Goal: Information Seeking & Learning: Learn about a topic

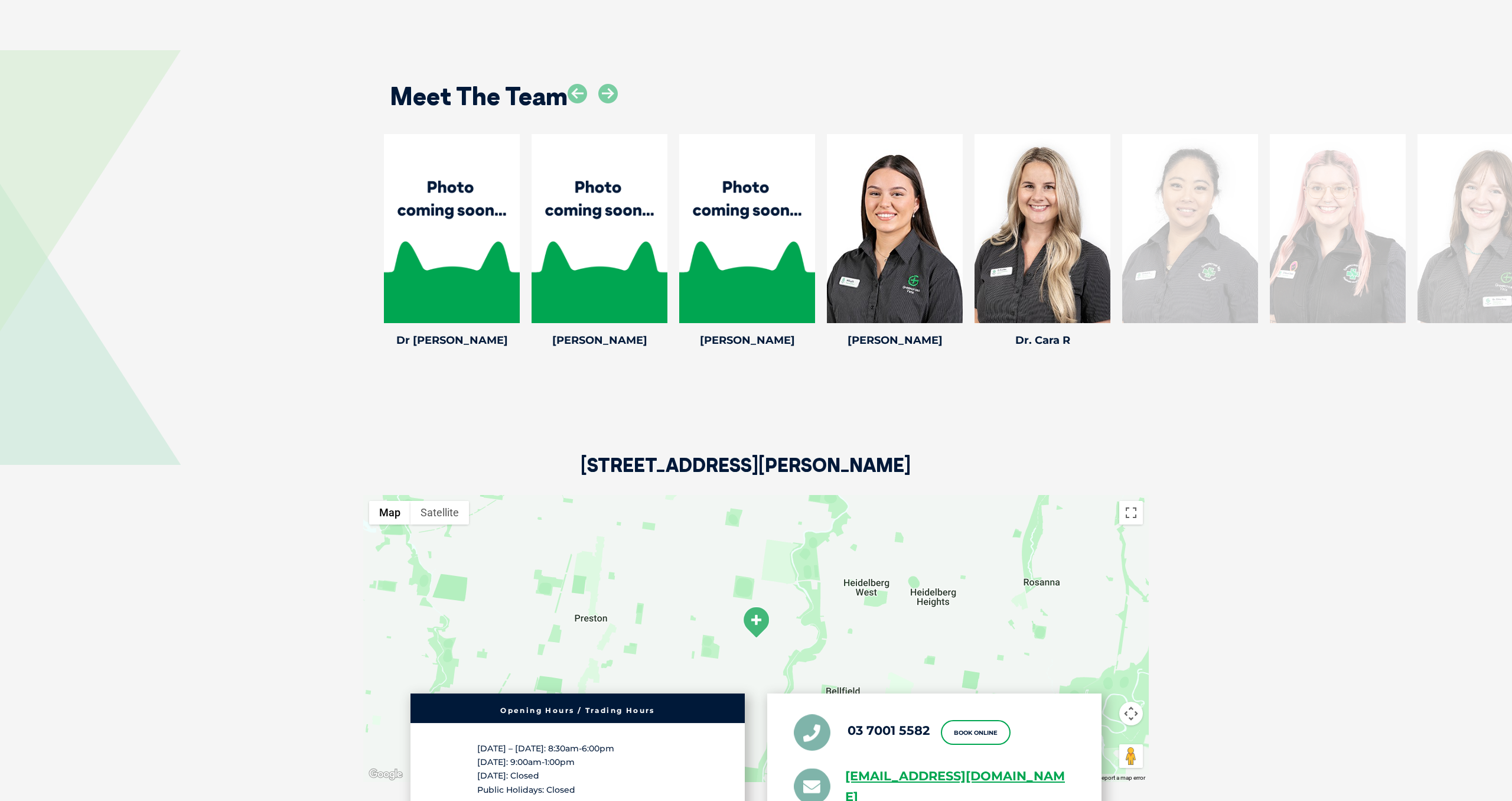
scroll to position [1906, 0]
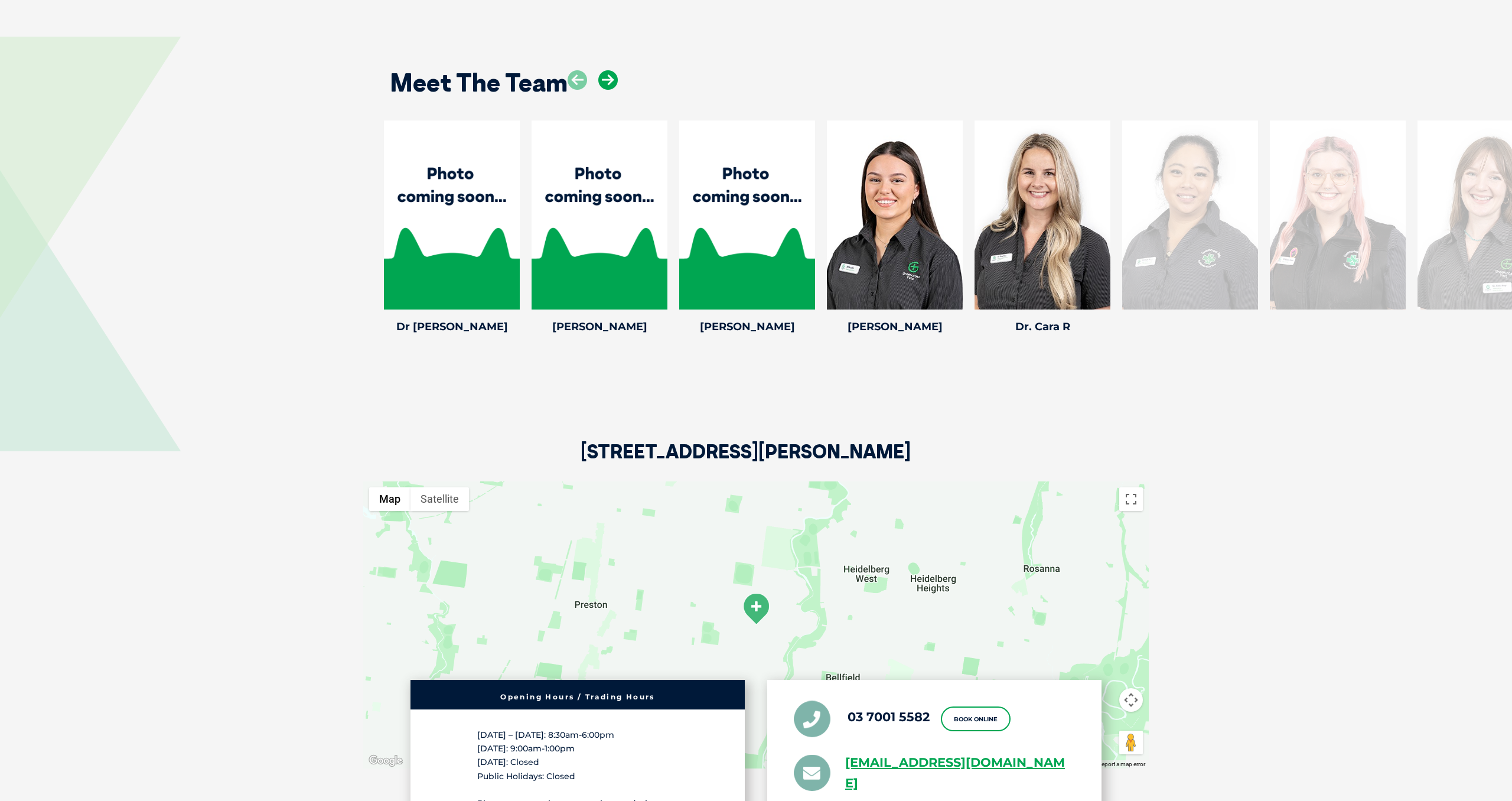
click at [610, 84] on icon at bounding box center [608, 80] width 20 height 20
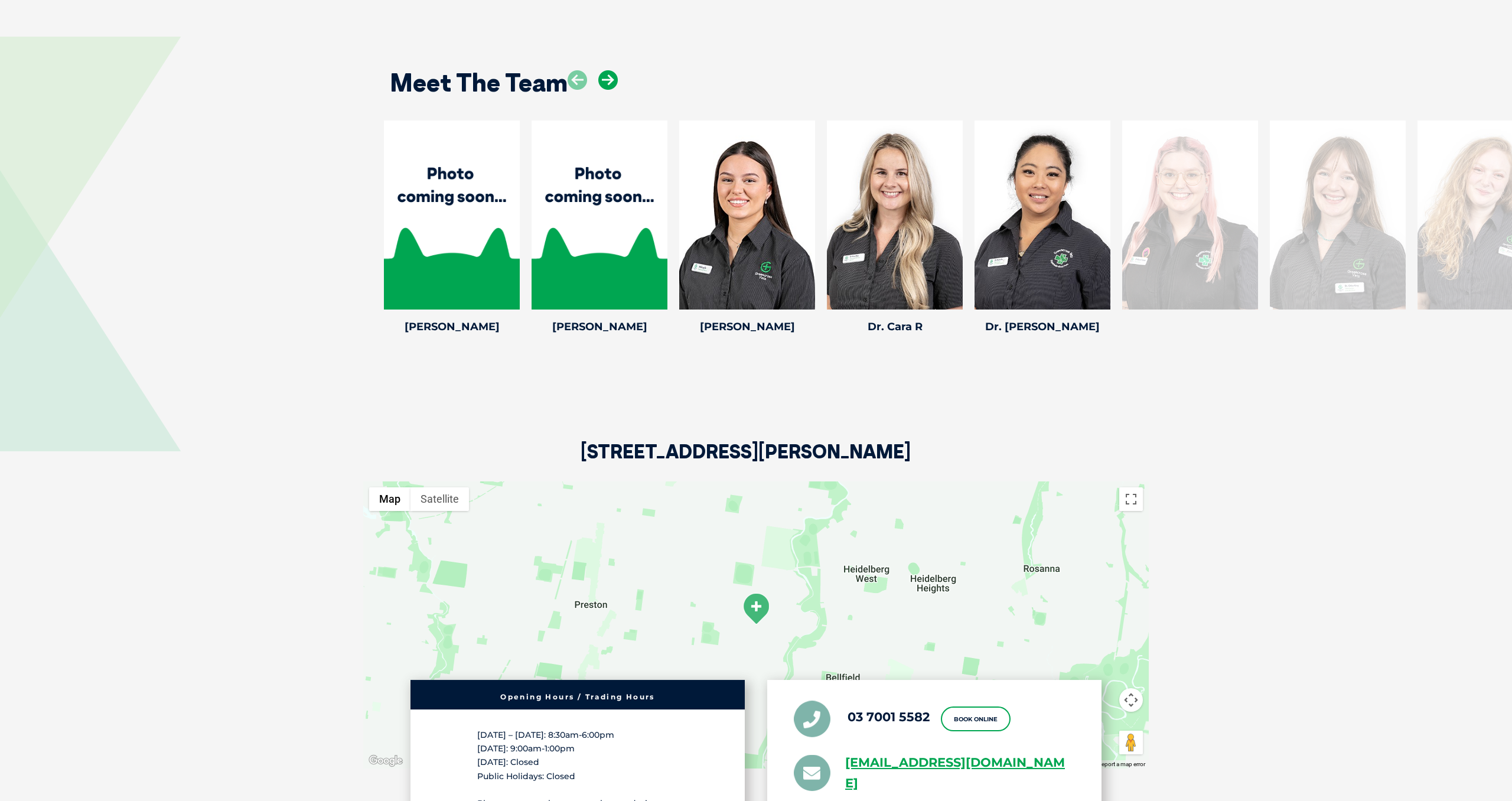
click at [610, 84] on icon at bounding box center [608, 80] width 20 height 20
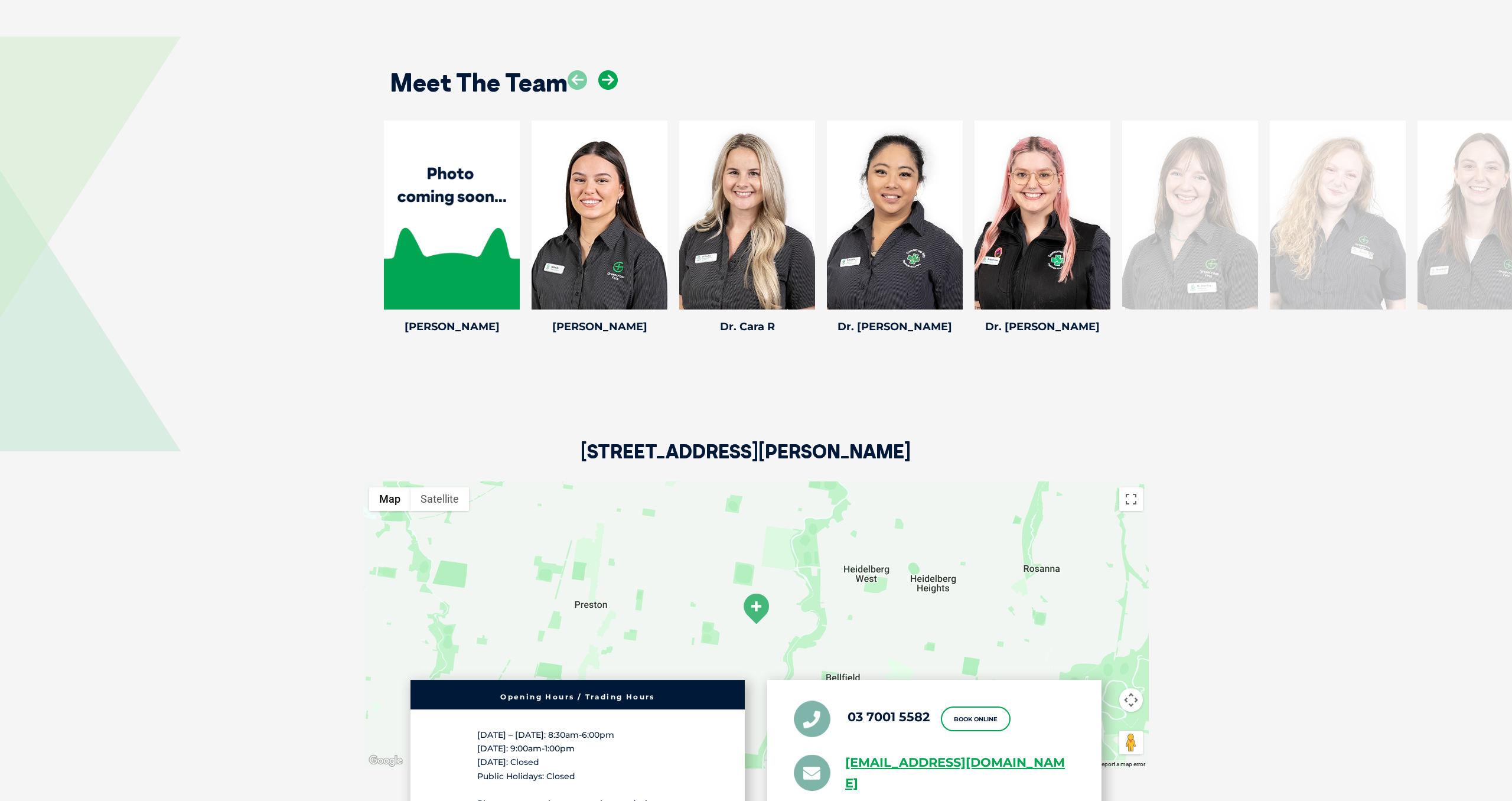
click at [610, 84] on icon at bounding box center [608, 80] width 20 height 20
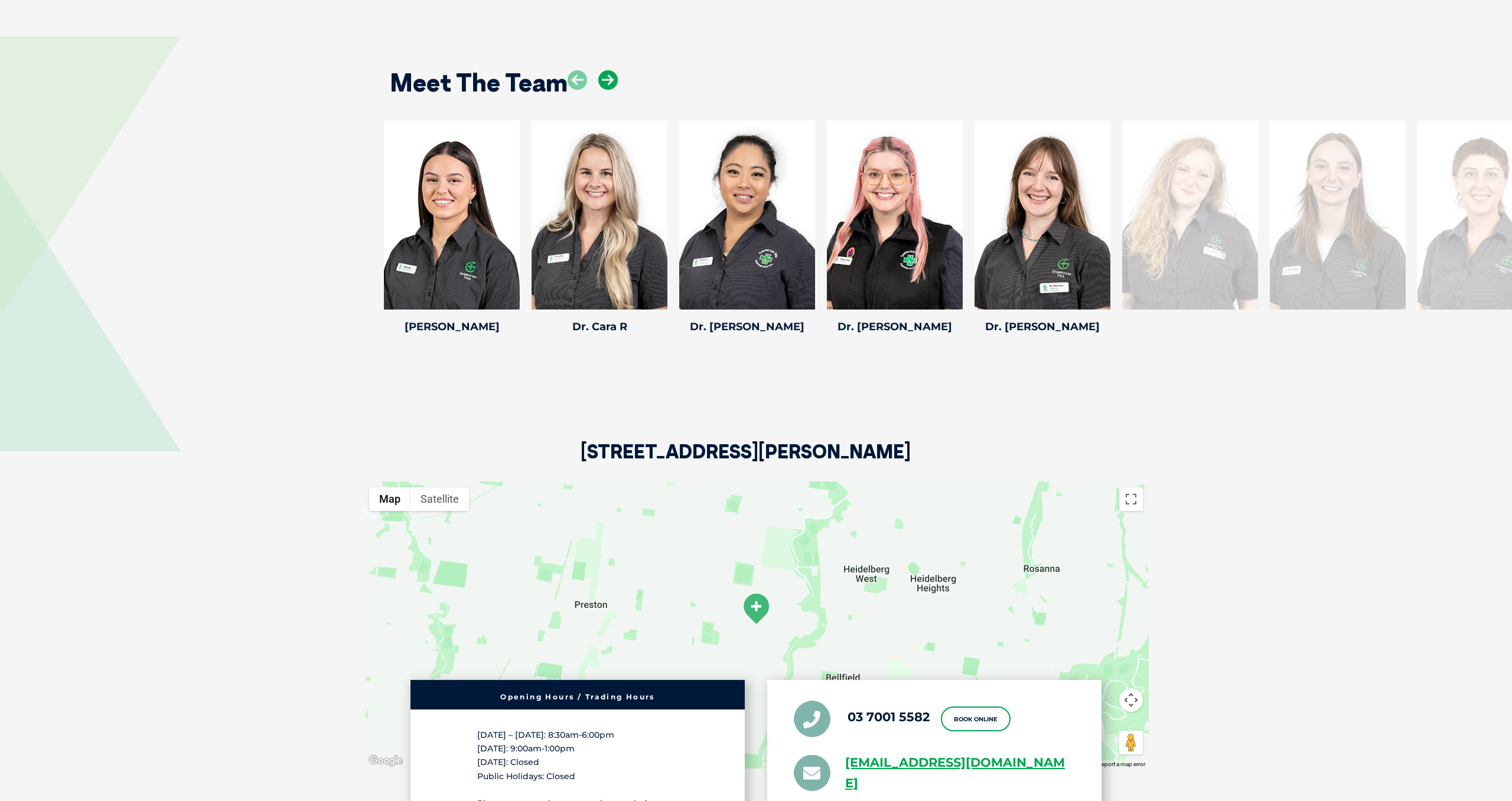
click at [610, 84] on icon at bounding box center [608, 80] width 20 height 20
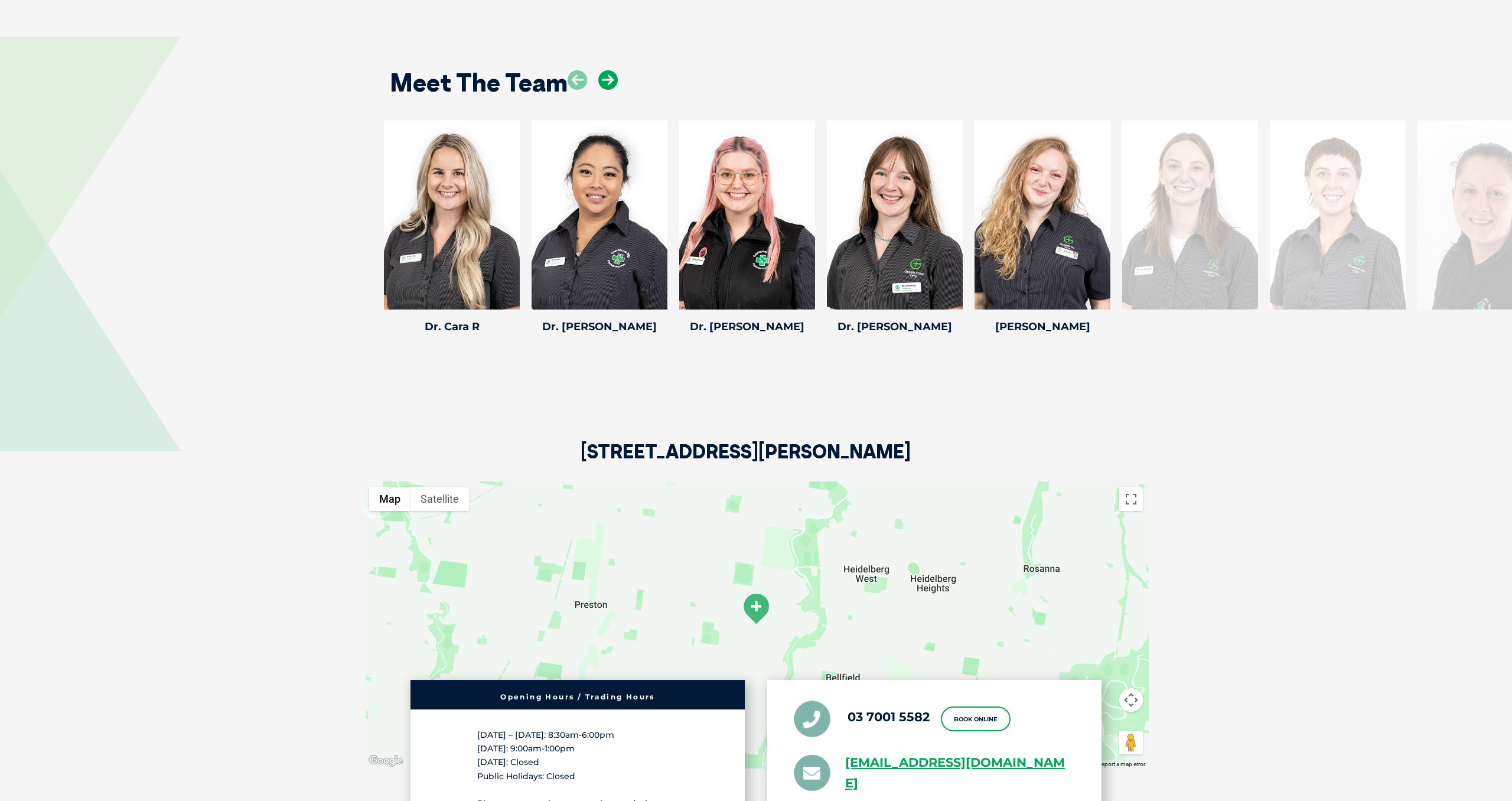
click at [610, 84] on icon at bounding box center [608, 80] width 20 height 20
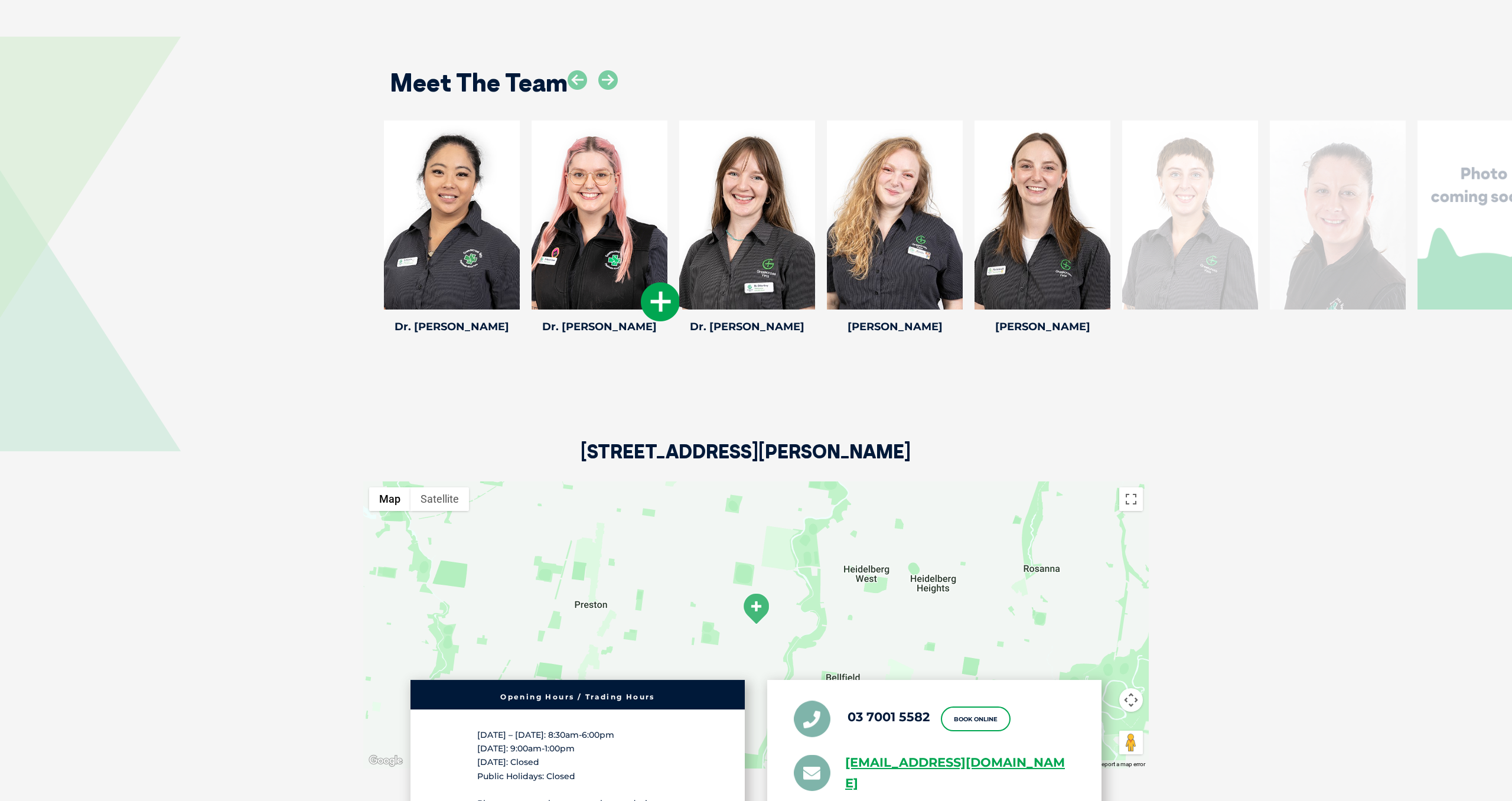
drag, startPoint x: 604, startPoint y: 250, endPoint x: 647, endPoint y: 238, distance: 44.6
click at [604, 250] on div at bounding box center [599, 215] width 136 height 189
drag, startPoint x: 661, startPoint y: 298, endPoint x: 701, endPoint y: 296, distance: 40.0
click at [661, 298] on icon at bounding box center [661, 302] width 39 height 39
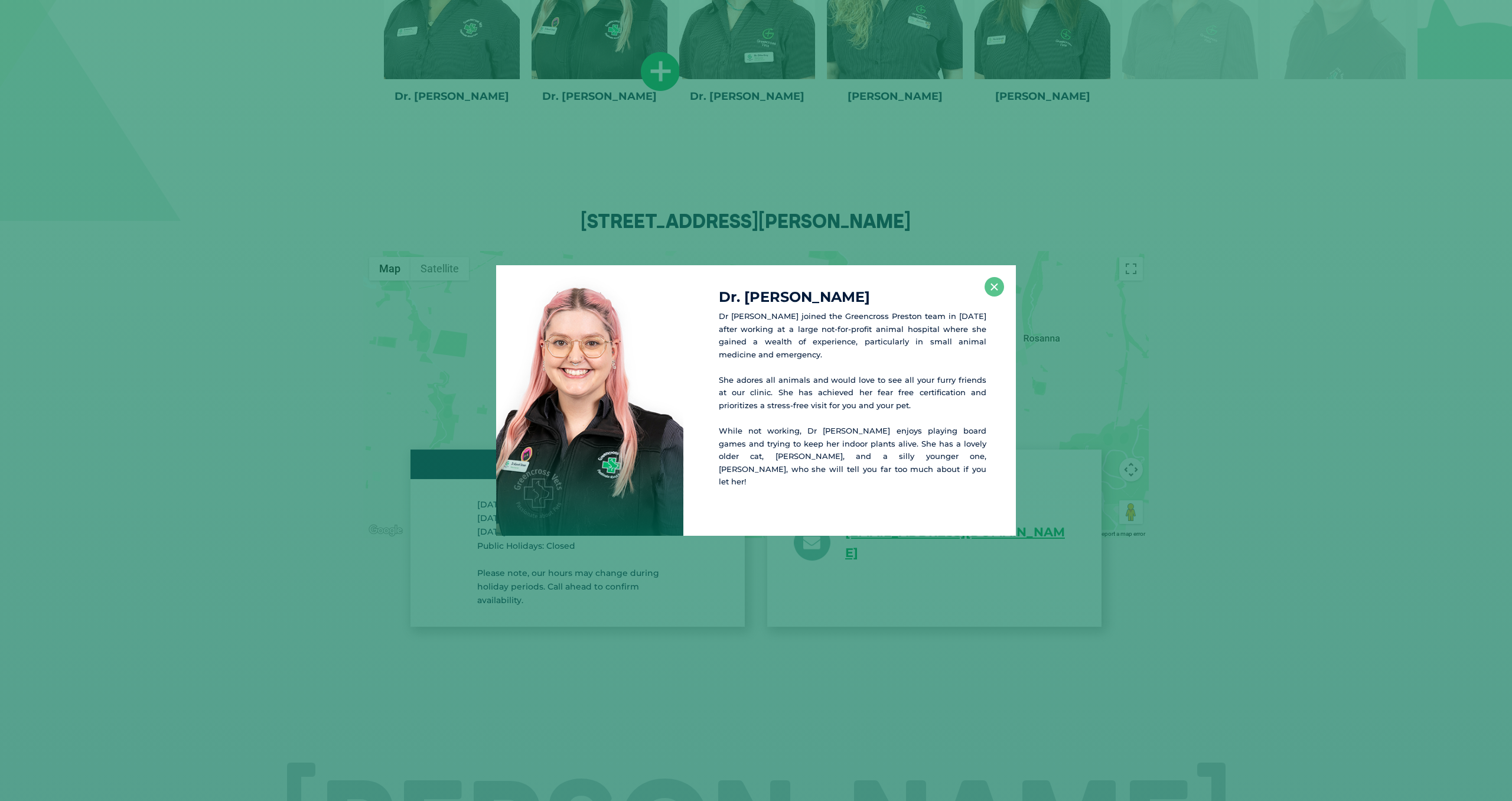
scroll to position [2156, 0]
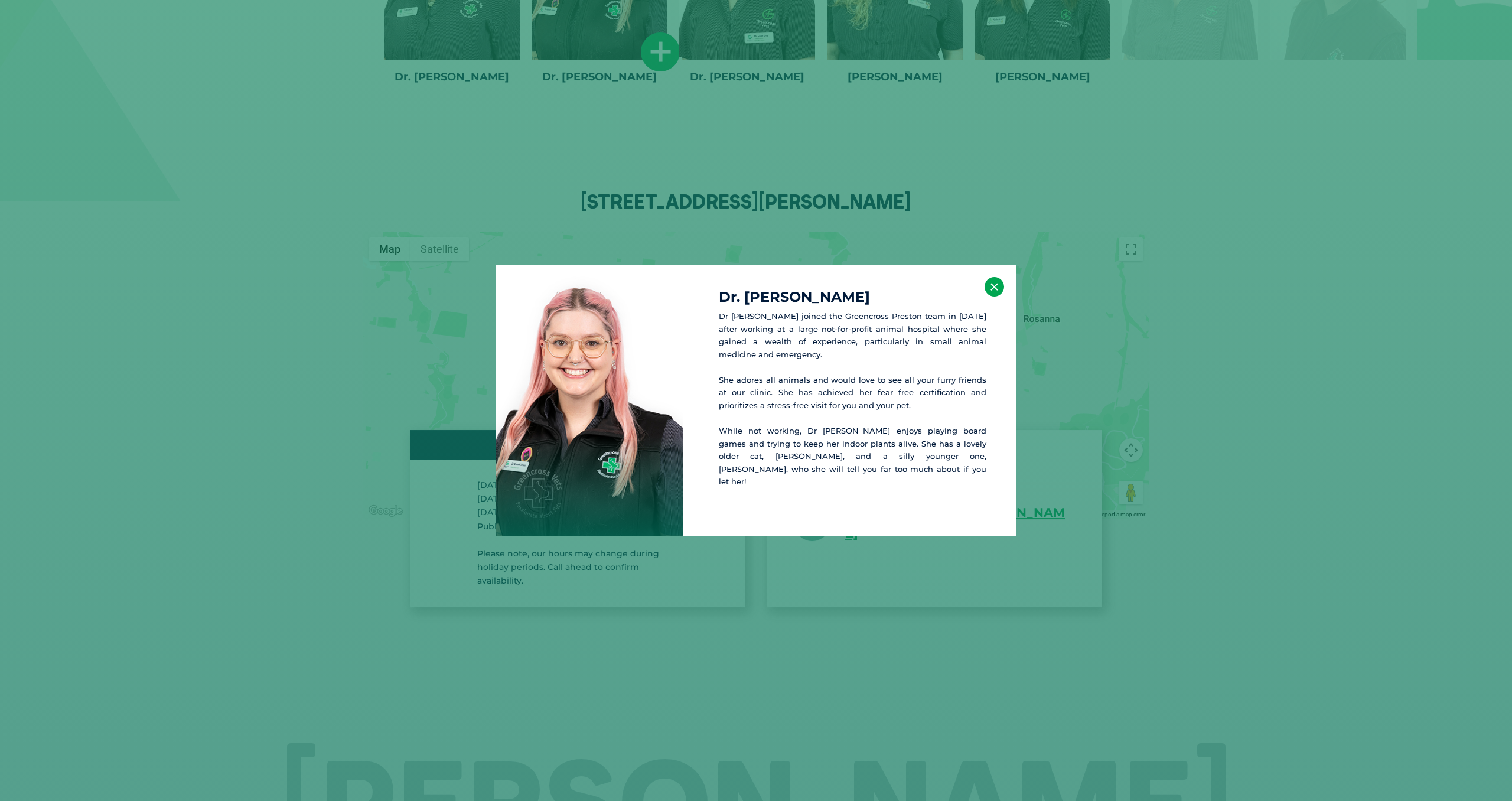
click at [992, 295] on button "×" at bounding box center [995, 287] width 20 height 20
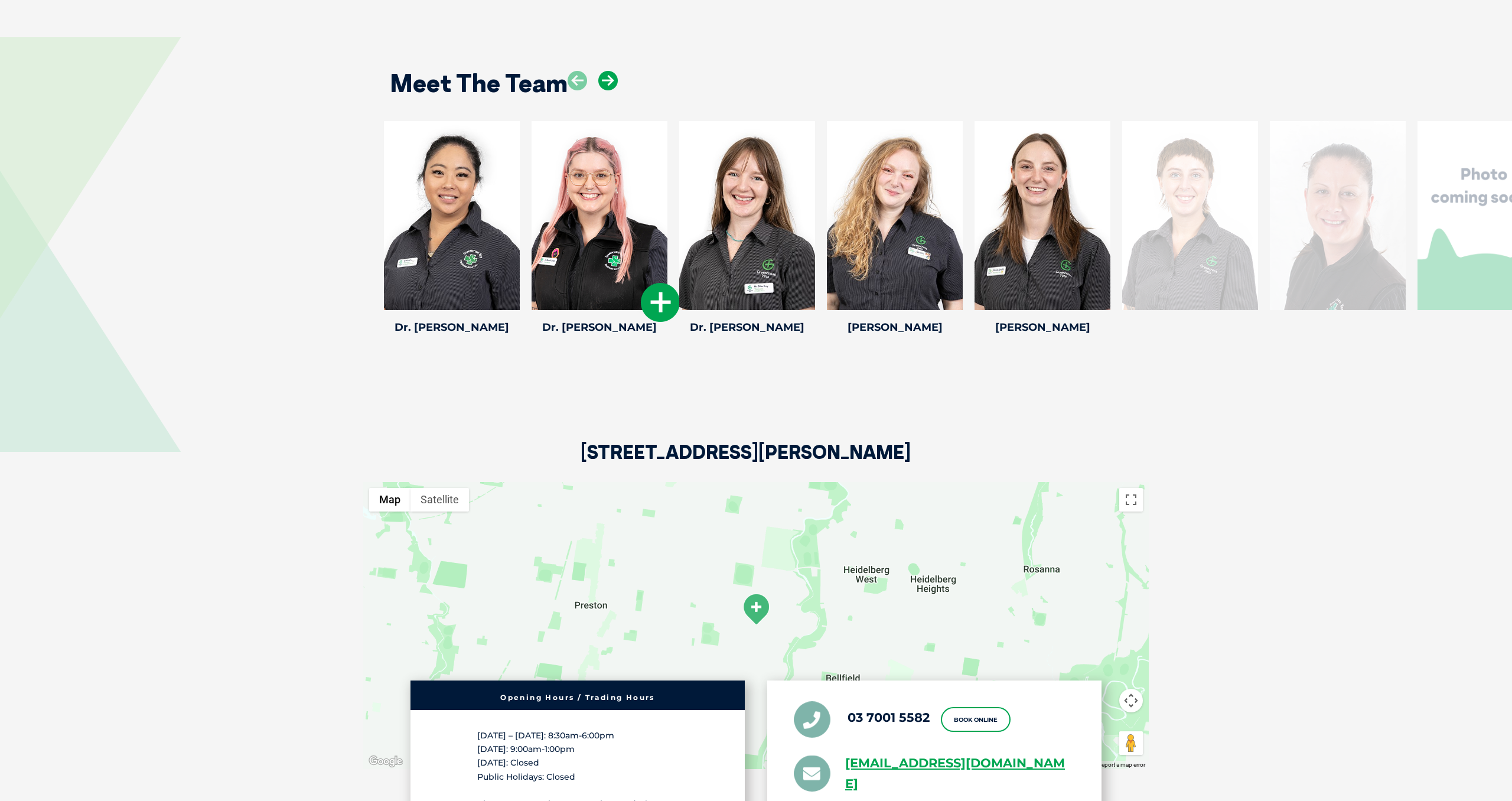
scroll to position [1908, 0]
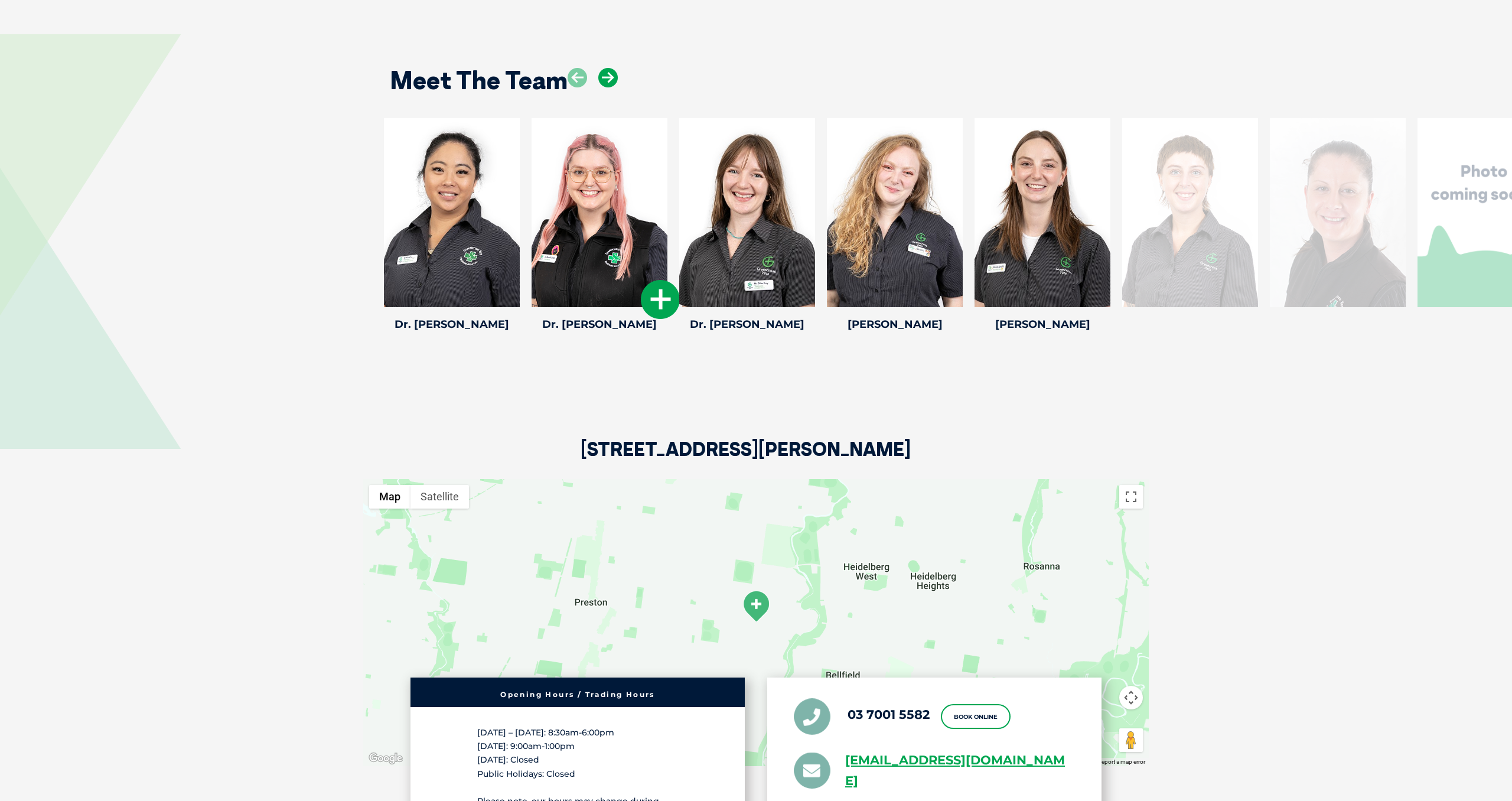
click at [606, 80] on icon at bounding box center [608, 78] width 20 height 20
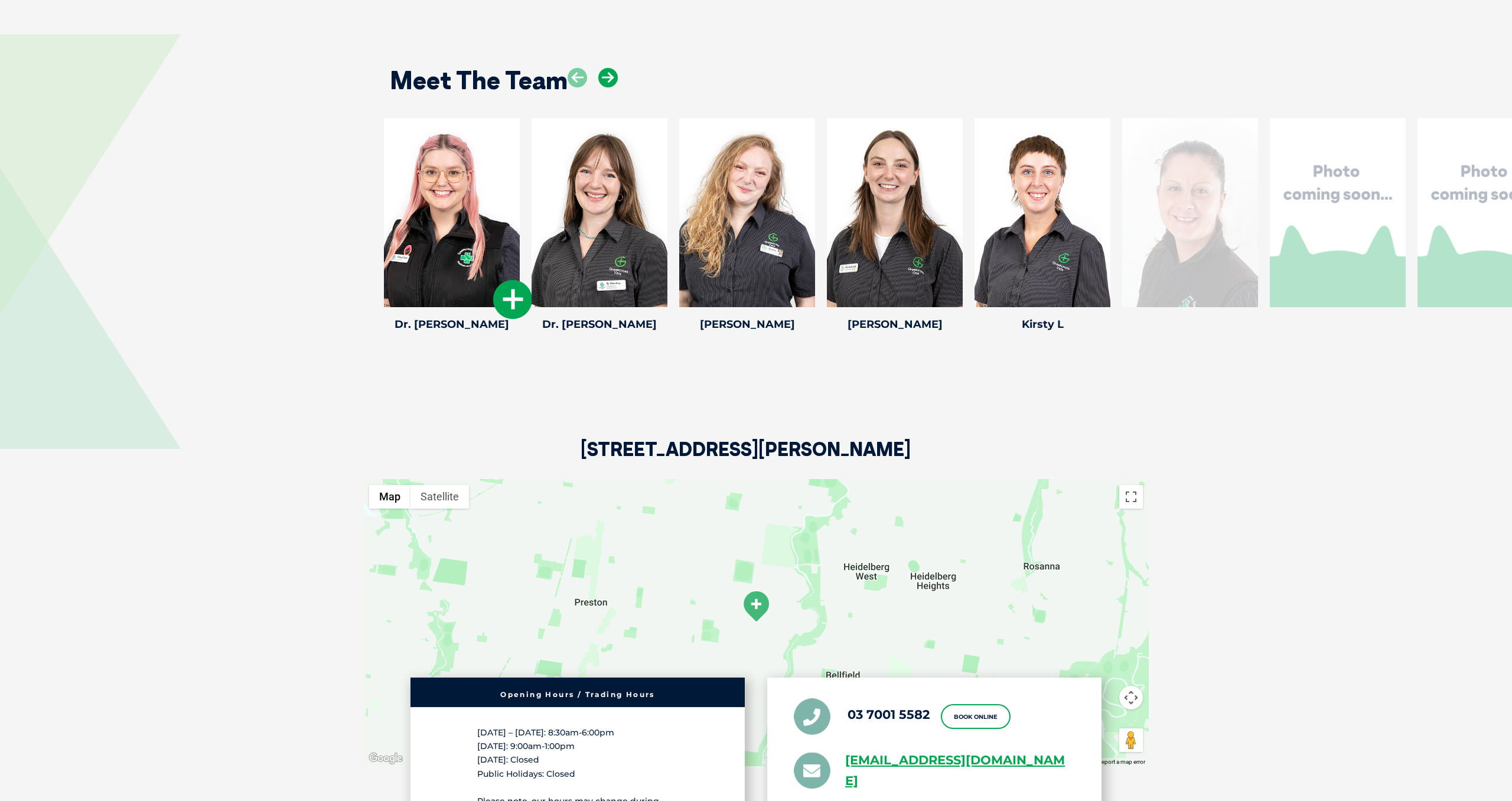
click at [606, 80] on icon at bounding box center [608, 78] width 20 height 20
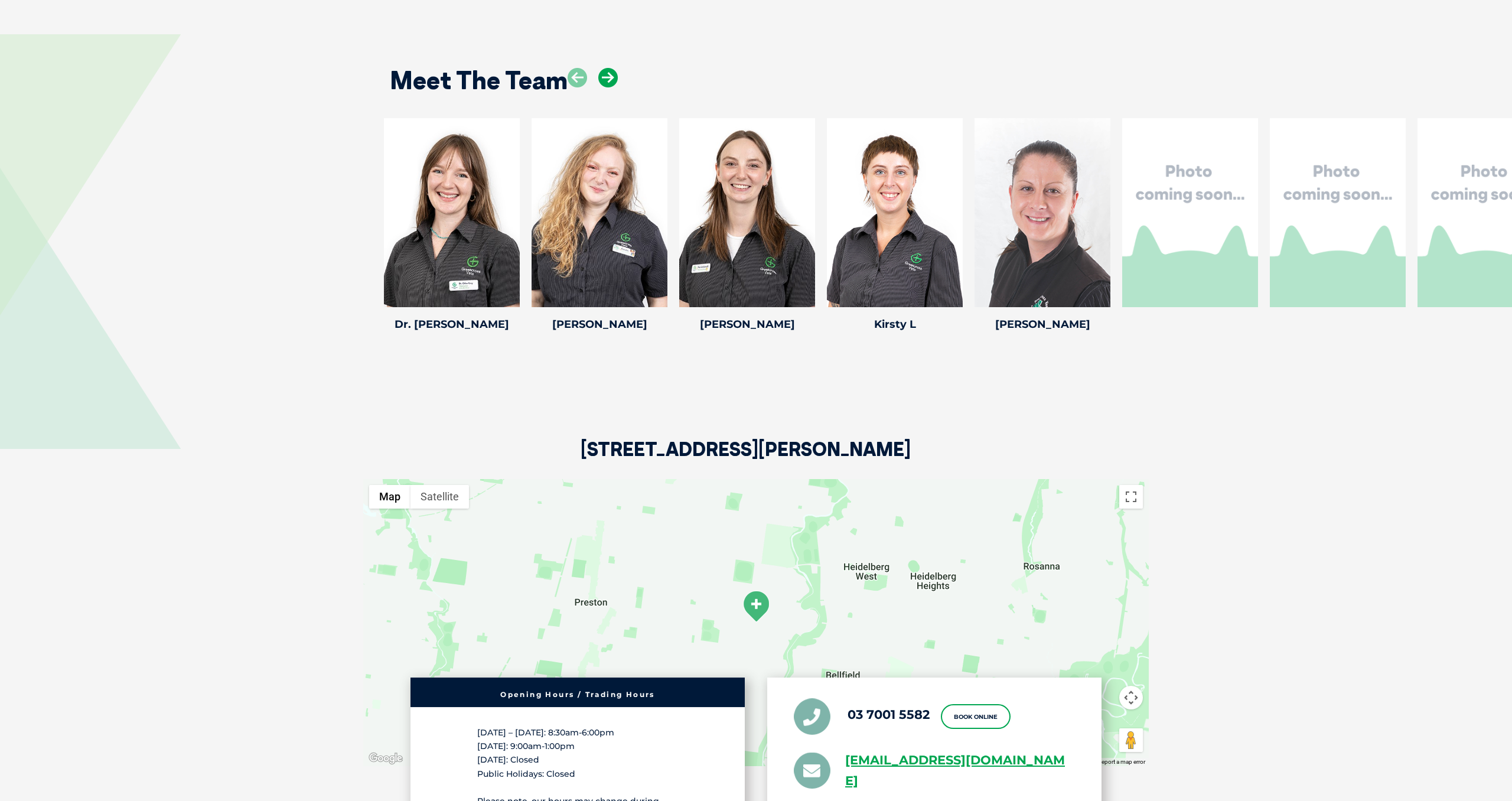
click at [606, 80] on icon at bounding box center [608, 78] width 20 height 20
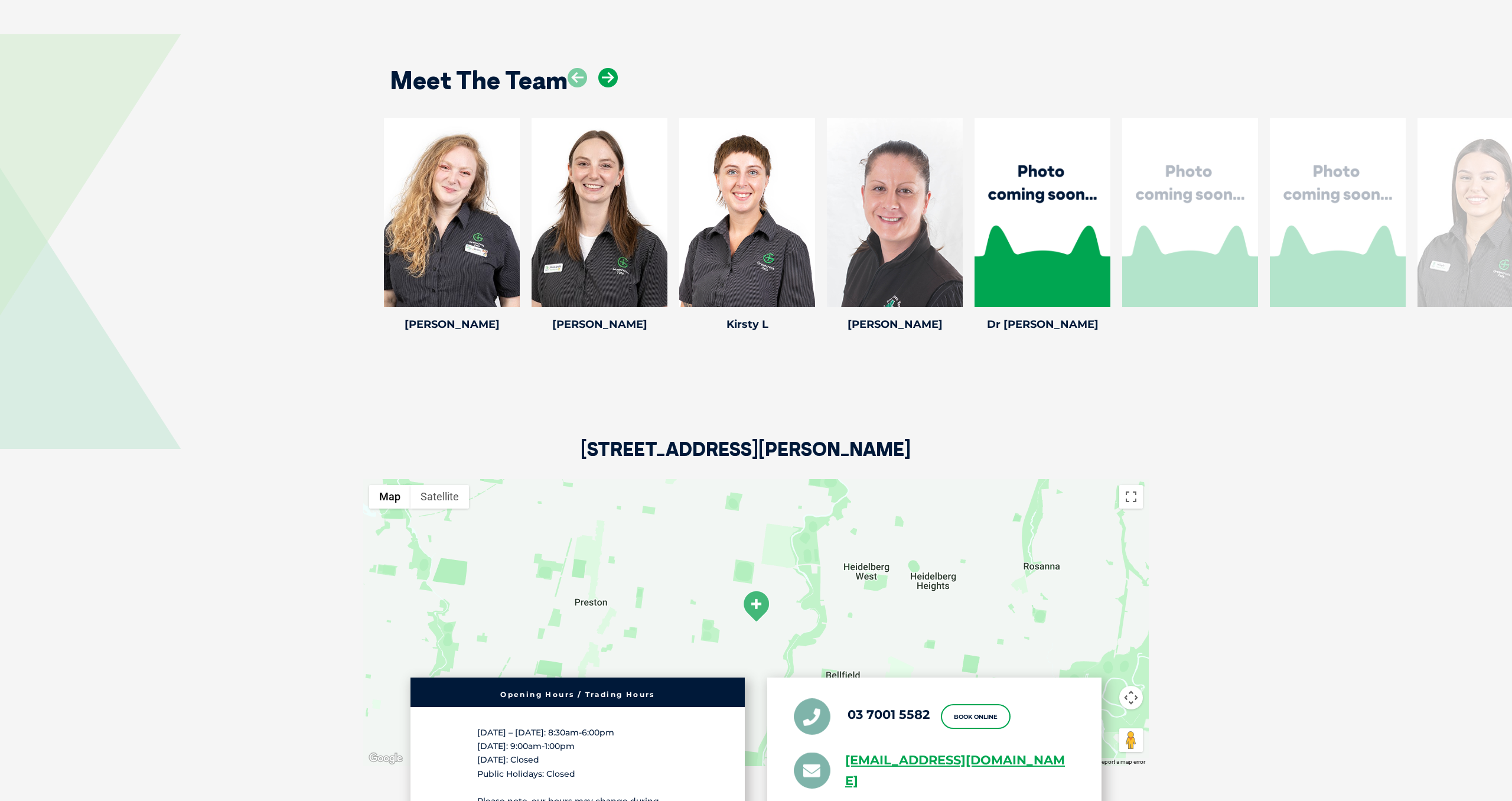
click at [606, 80] on icon at bounding box center [608, 78] width 20 height 20
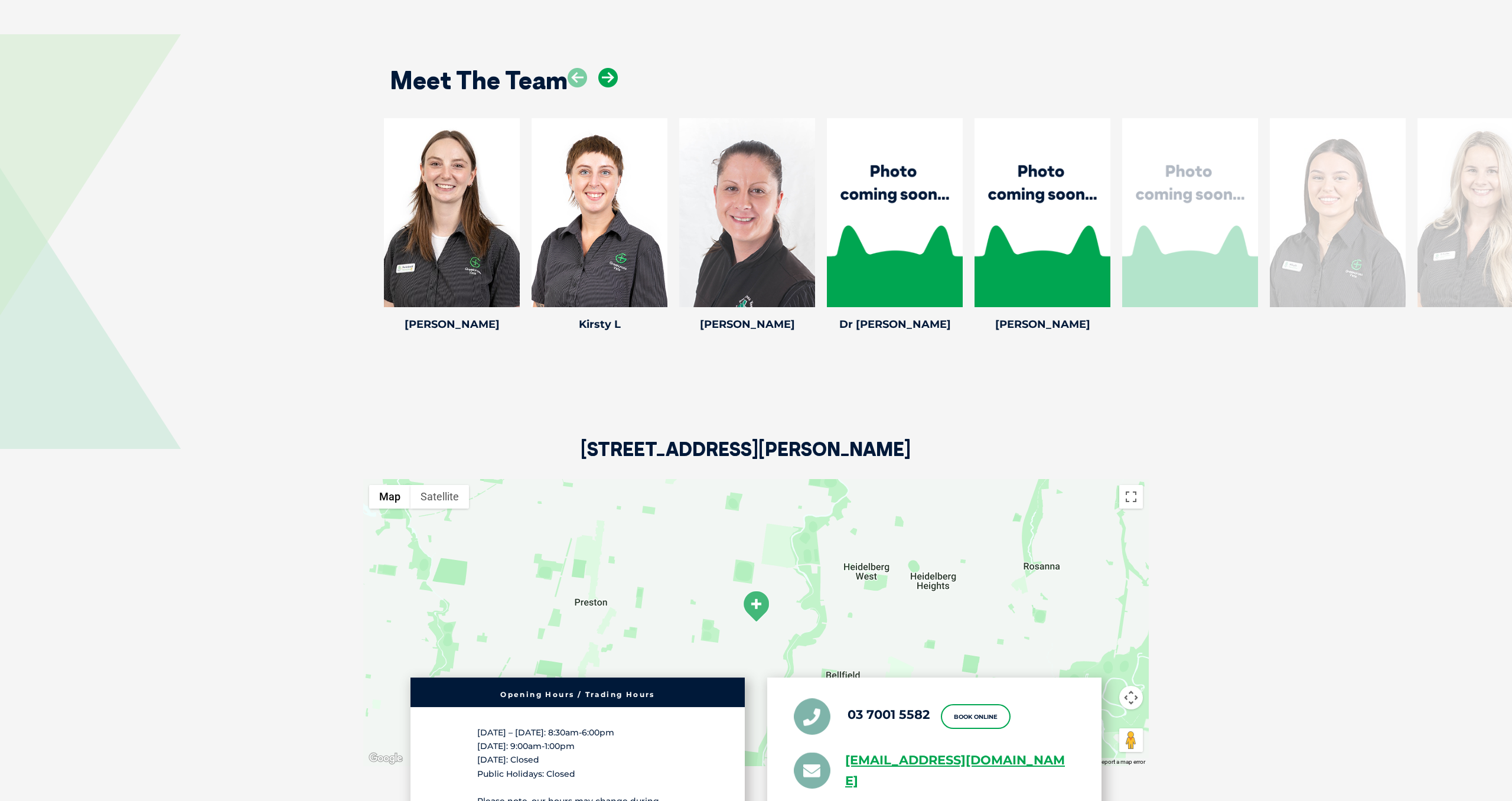
click at [606, 80] on icon at bounding box center [608, 78] width 20 height 20
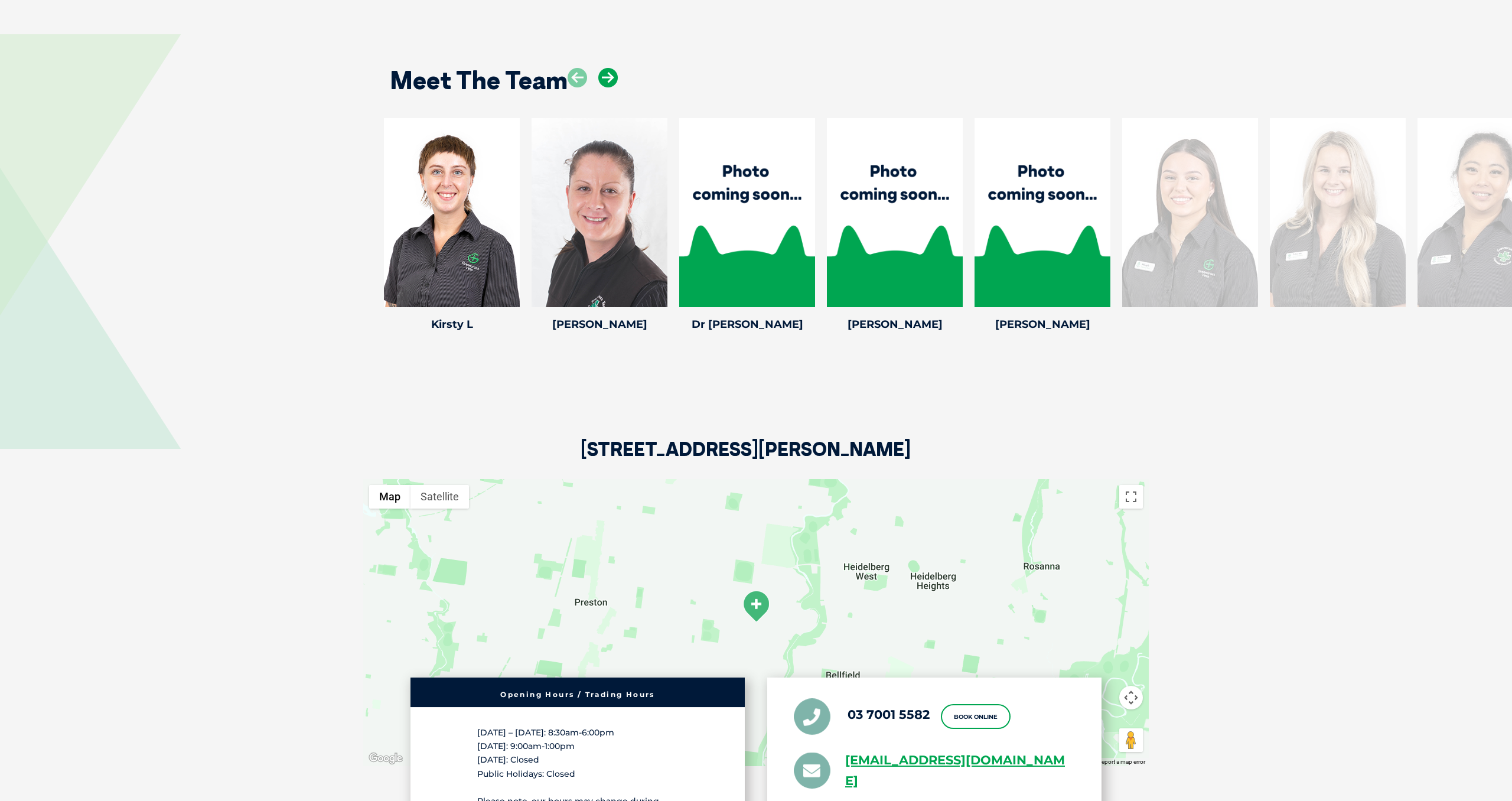
click at [606, 80] on icon at bounding box center [608, 78] width 20 height 20
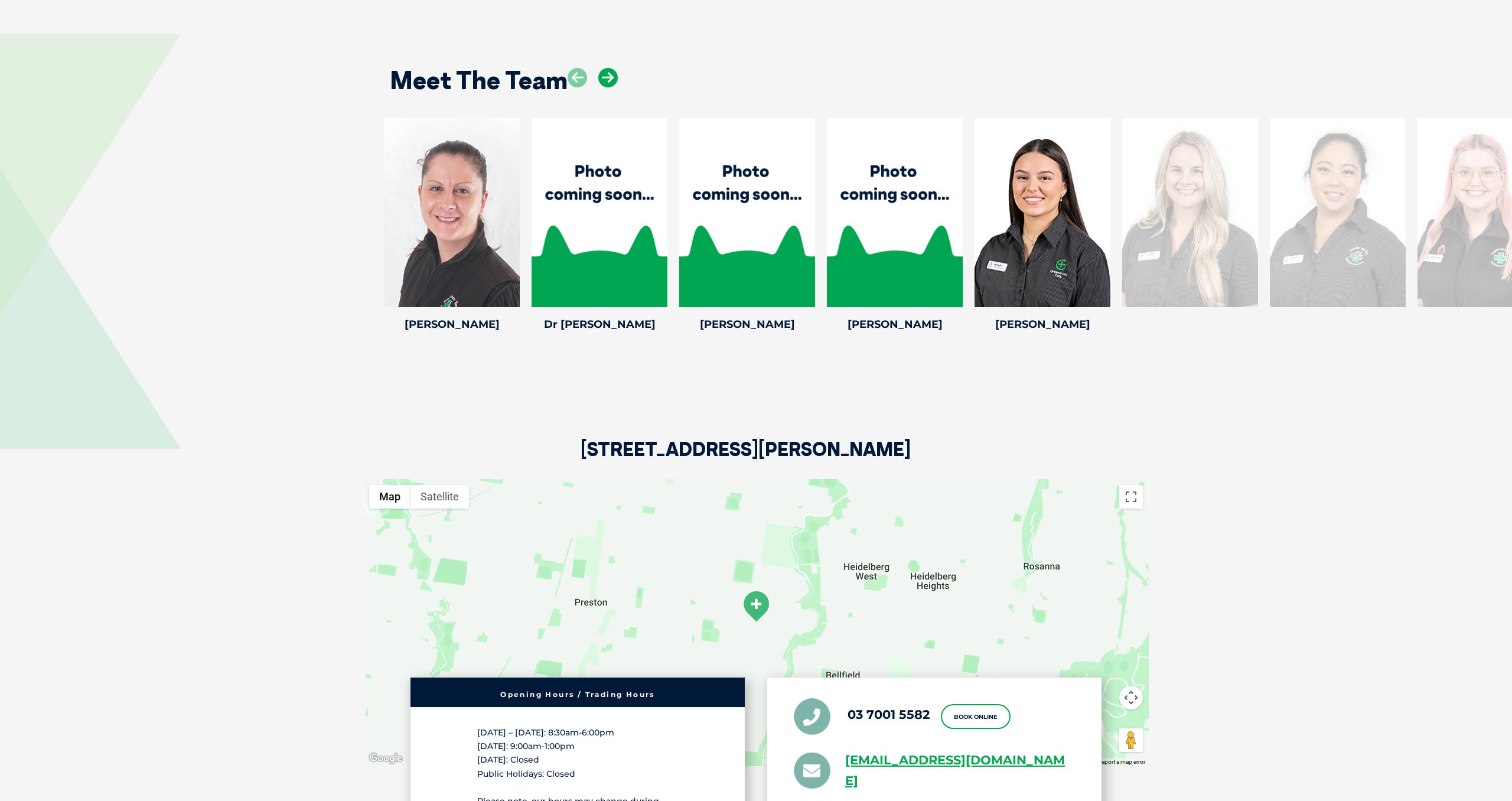
click at [606, 80] on icon at bounding box center [608, 78] width 20 height 20
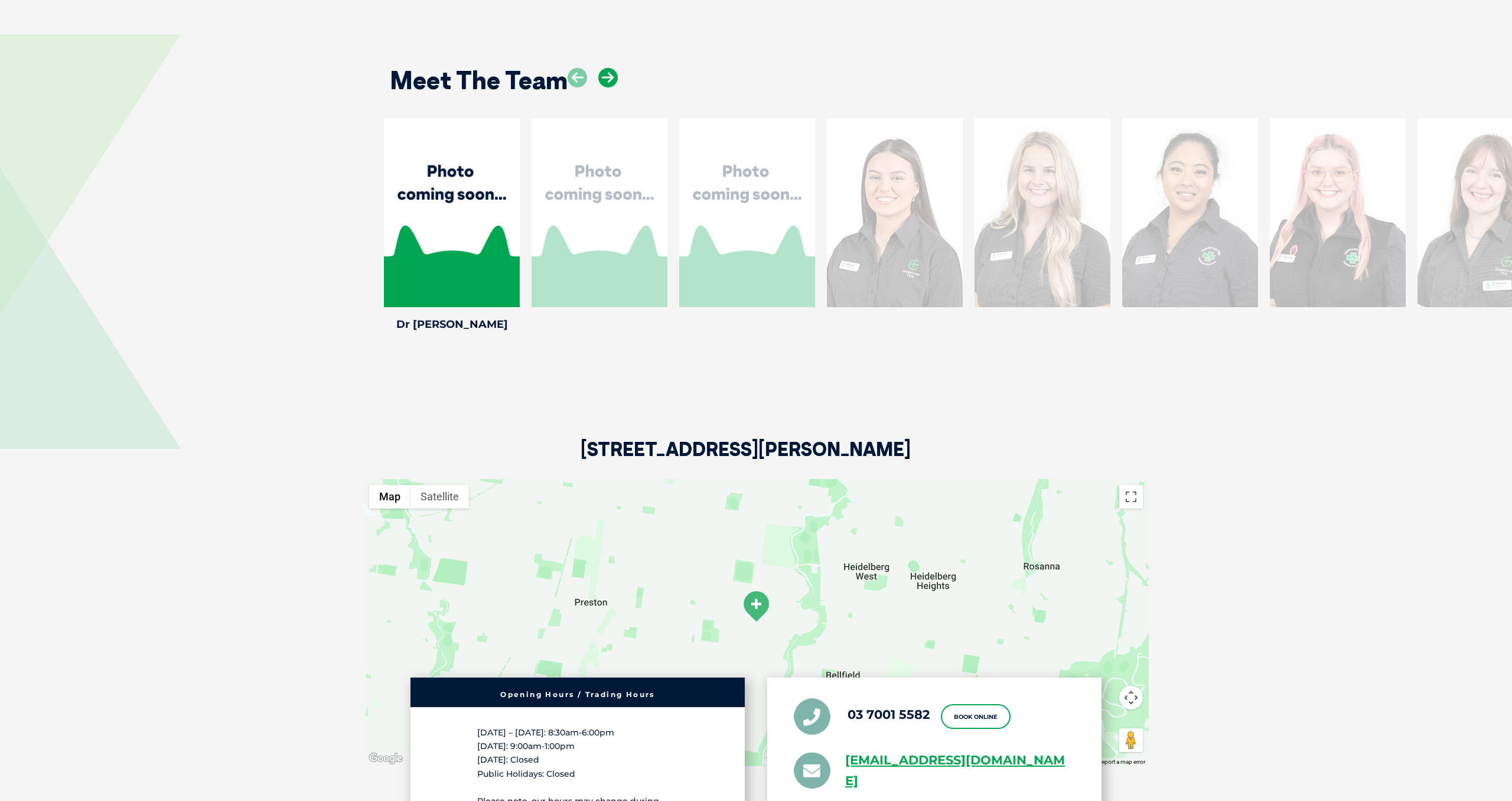
click at [606, 80] on icon at bounding box center [608, 78] width 20 height 20
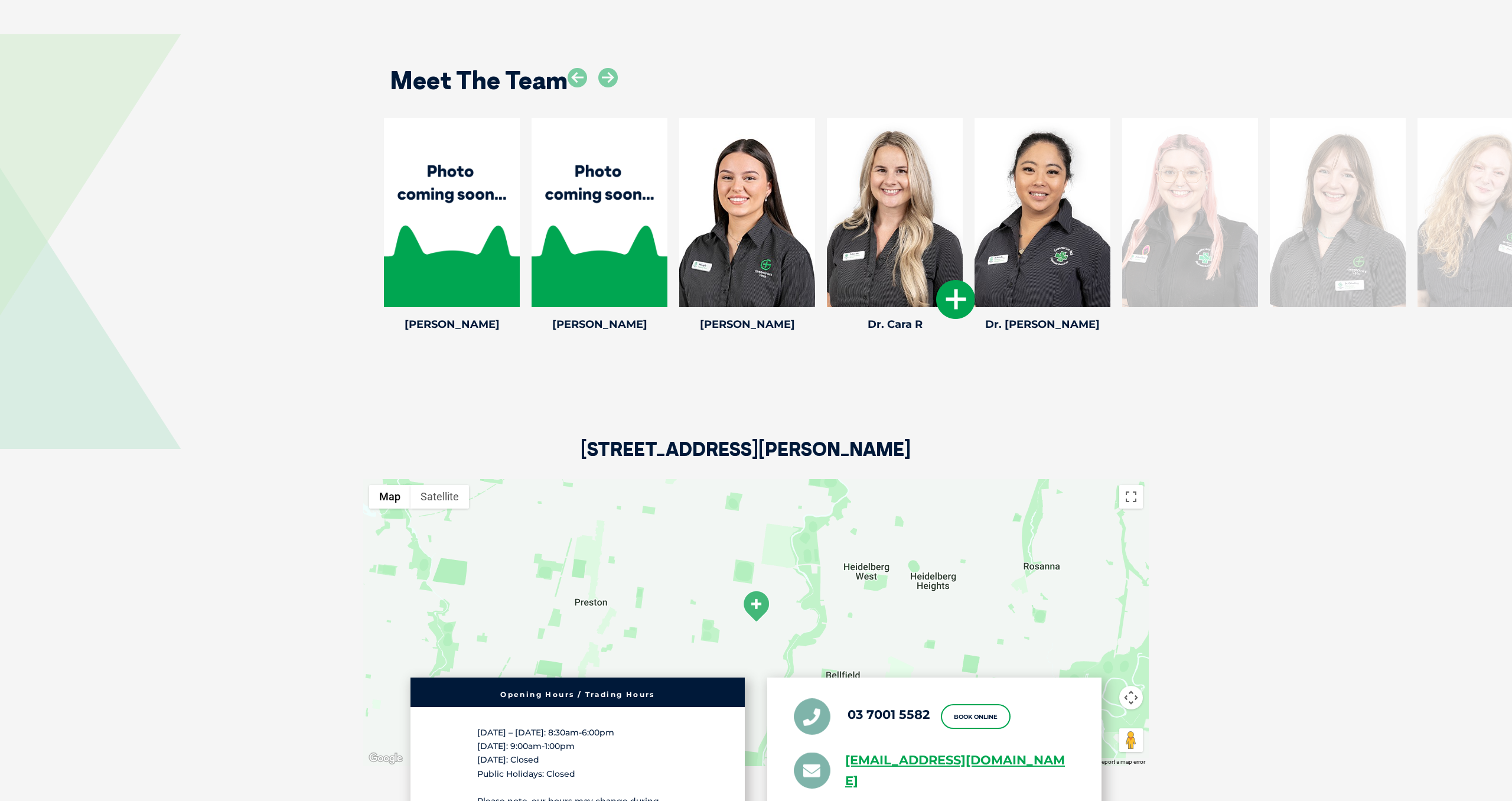
click at [951, 298] on icon at bounding box center [956, 300] width 39 height 39
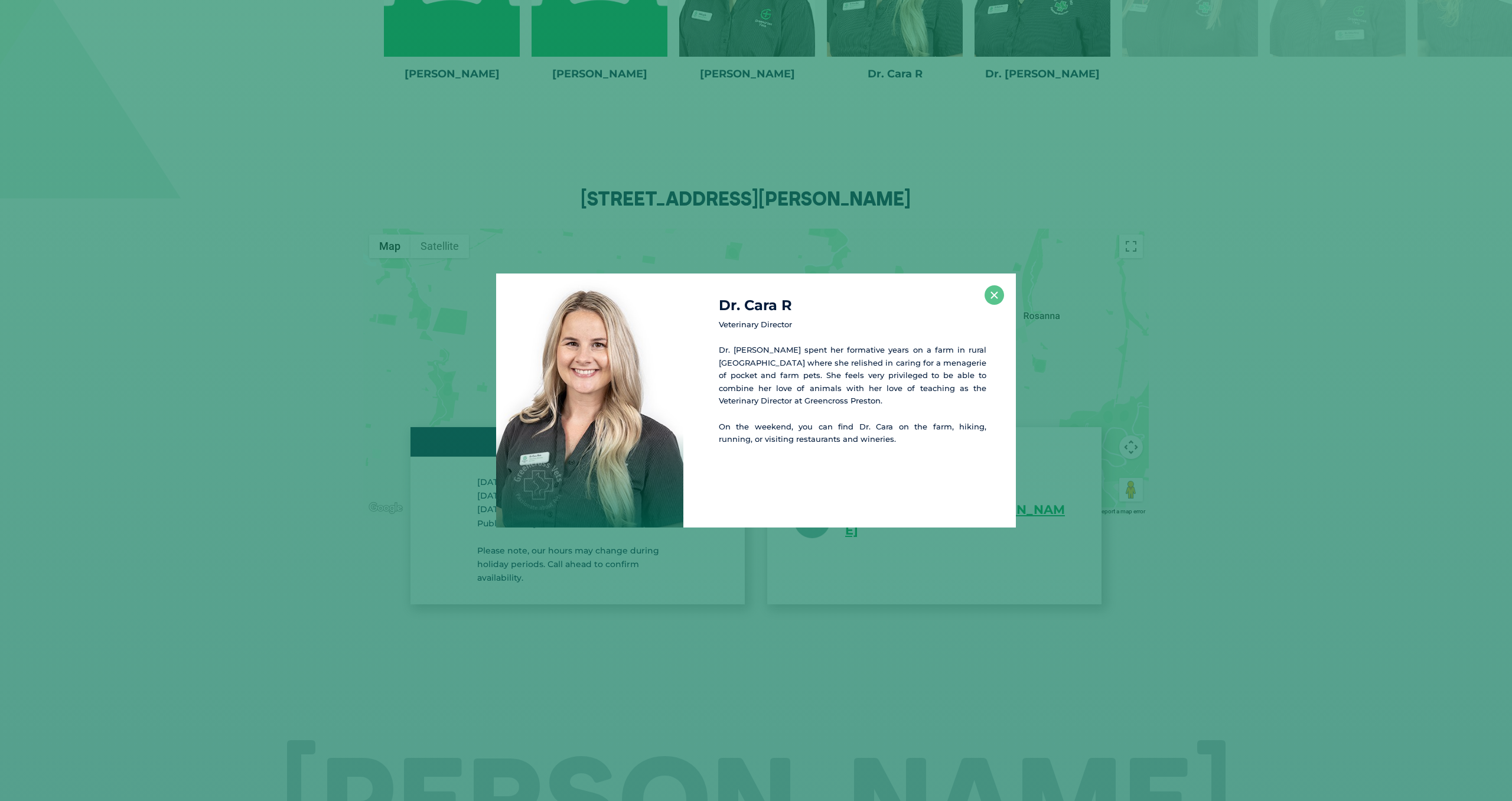
scroll to position [2160, 0]
click at [992, 299] on button "×" at bounding box center [995, 295] width 20 height 20
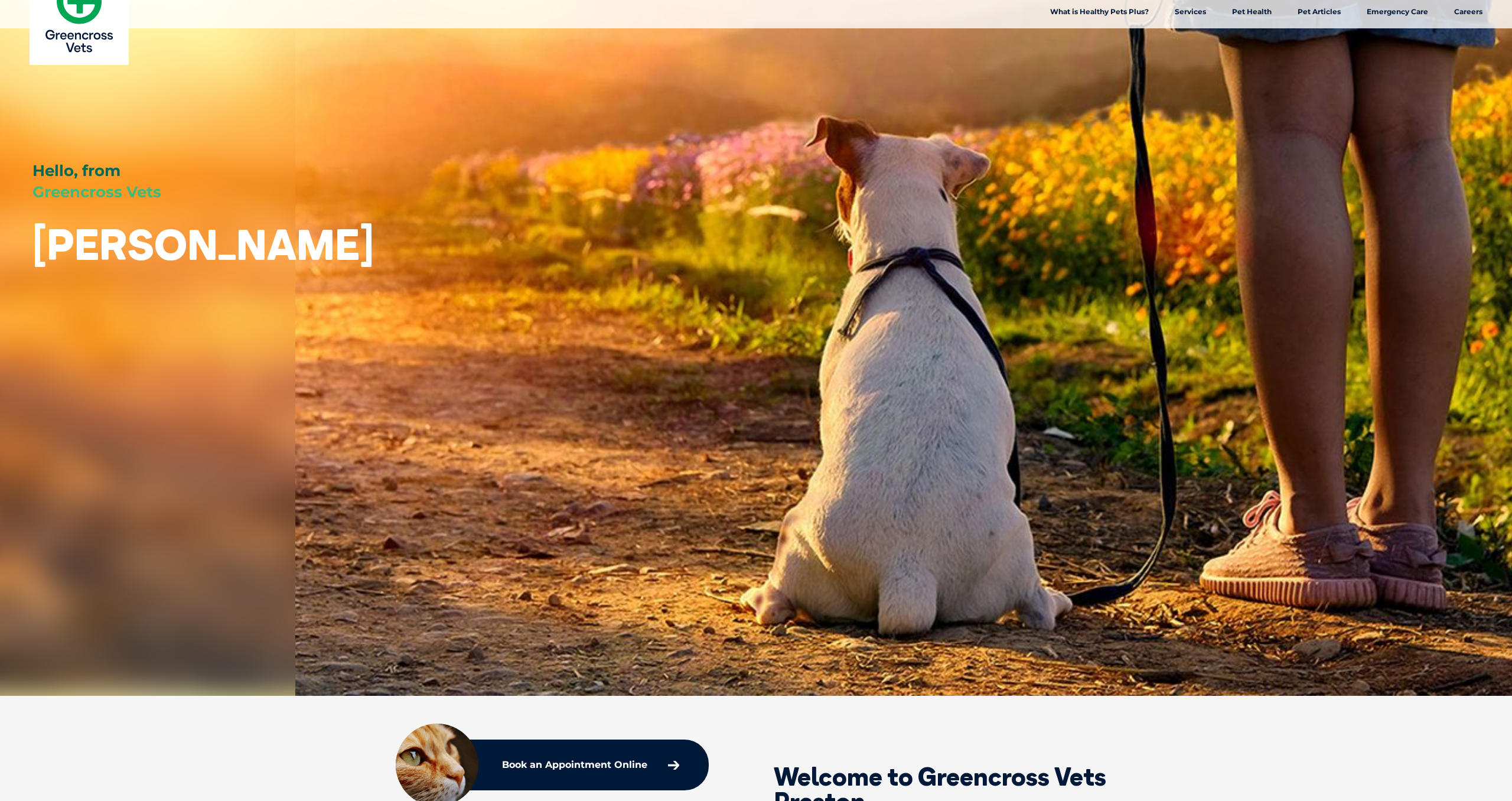
scroll to position [0, 0]
